Goal: Task Accomplishment & Management: Manage account settings

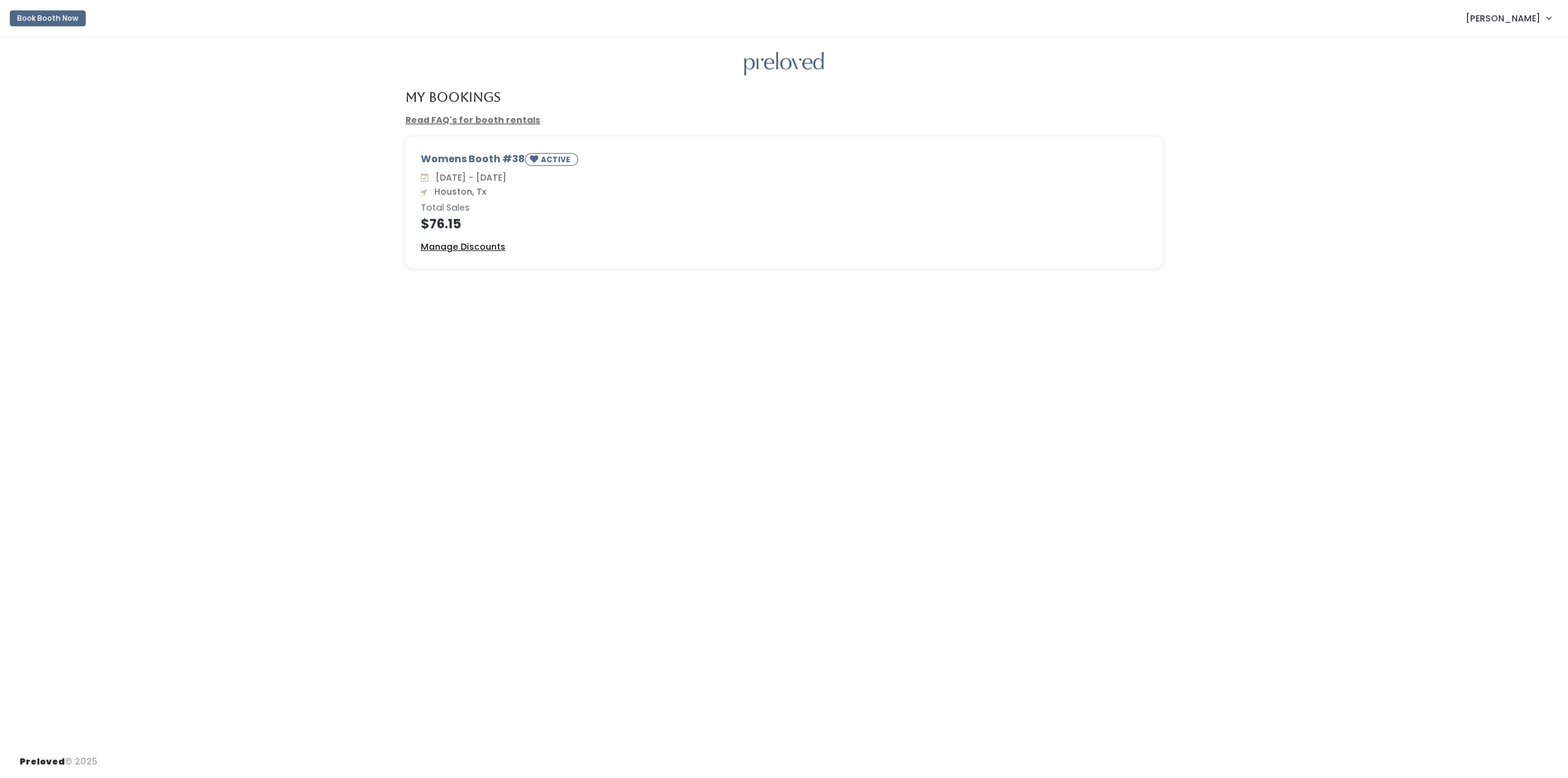
click at [499, 248] on u "Manage Discounts" at bounding box center [462, 246] width 84 height 12
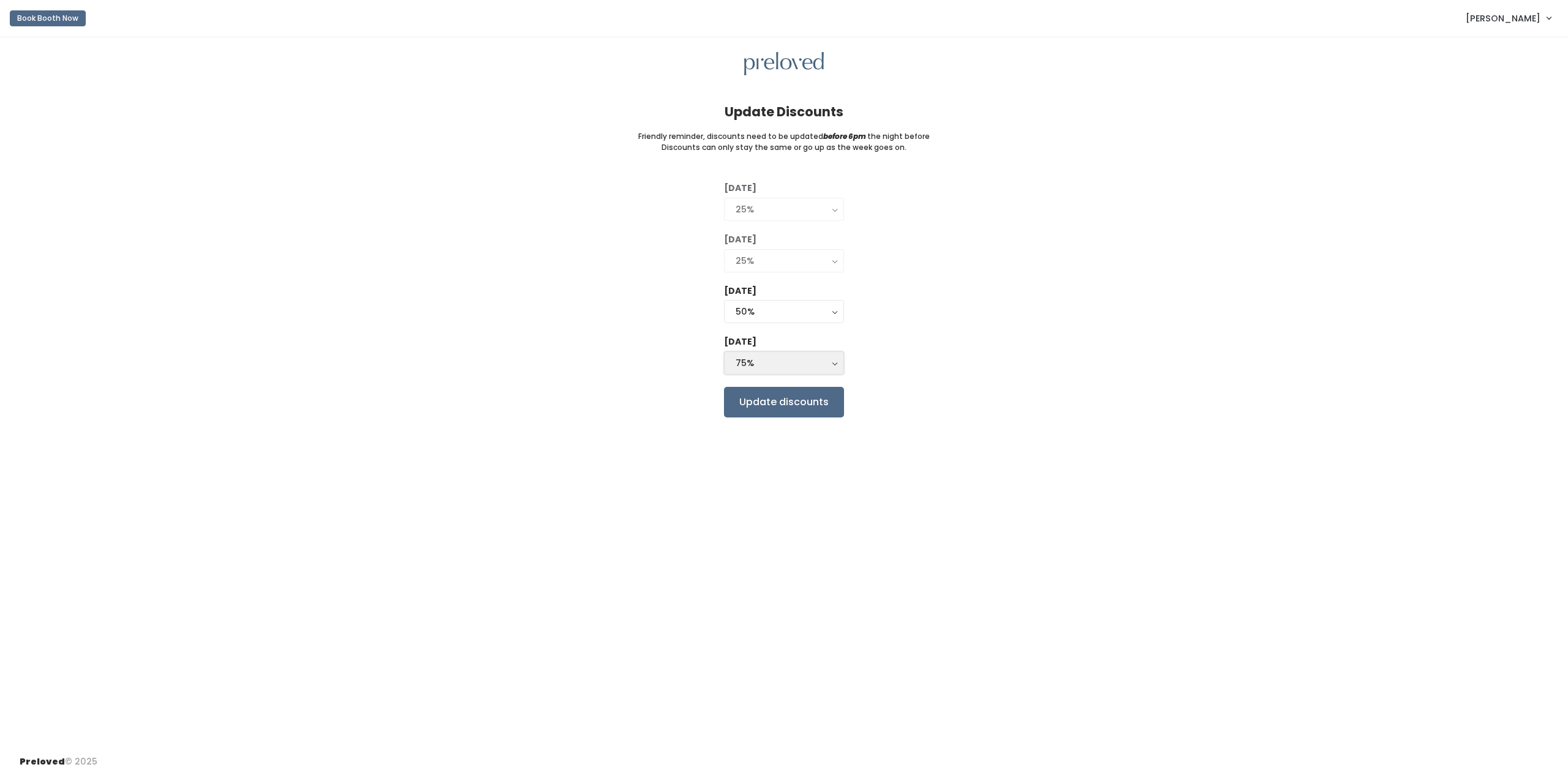
click at [763, 368] on div "75%" at bounding box center [783, 364] width 96 height 14
click at [757, 436] on link "50%" at bounding box center [784, 434] width 119 height 22
select select "50%"
click at [759, 376] on div "[DATE] 0% 25% 50% 75% 90% 50% 0% 25% 50% 75% 90%" at bounding box center [783, 357] width 120 height 42
click at [758, 374] on button "50%" at bounding box center [783, 363] width 120 height 23
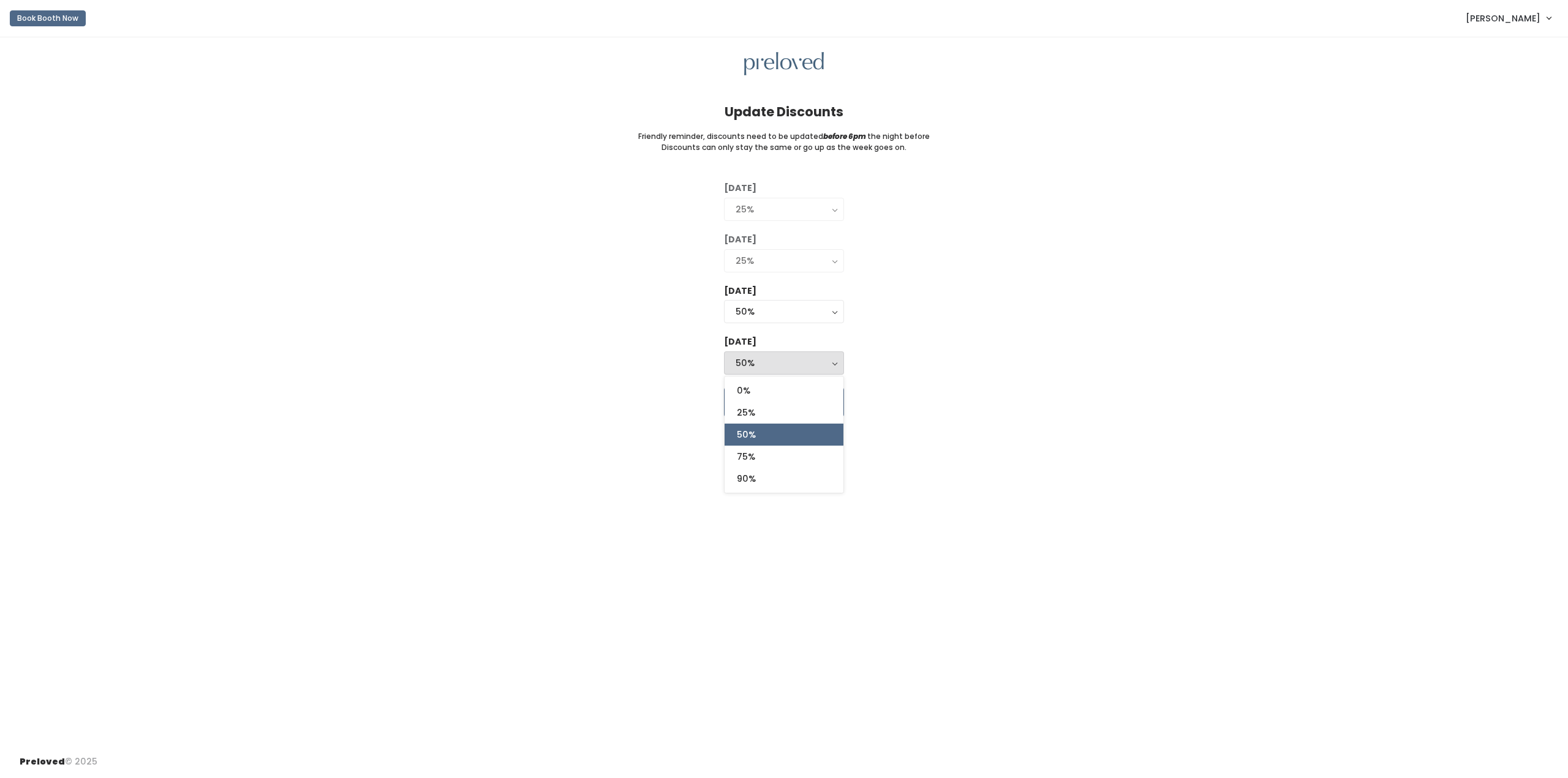
click at [594, 433] on div "Update Discounts Friendly reminder, discounts need to be updated before 6pm the…" at bounding box center [784, 391] width 1568 height 708
